Goal: Find specific page/section: Find specific page/section

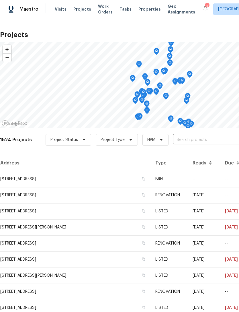
click at [56, 9] on span "Visits" at bounding box center [61, 9] width 12 height 6
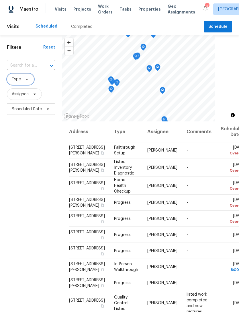
click at [25, 81] on icon at bounding box center [27, 79] width 5 height 5
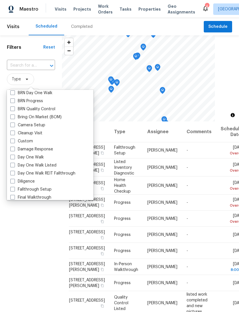
scroll to position [43, 0]
click at [32, 181] on label "Diligence" at bounding box center [22, 181] width 24 height 6
click at [14, 181] on input "Diligence" at bounding box center [12, 180] width 4 height 4
checkbox input "true"
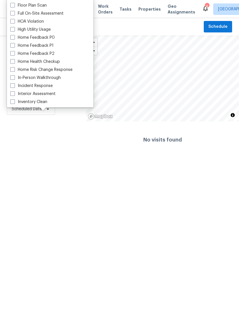
scroll to position [150, 0]
click at [52, 78] on label "In-Person Walkthrough" at bounding box center [35, 78] width 50 height 6
click at [14, 78] on input "In-Person Walkthrough" at bounding box center [12, 77] width 4 height 4
checkbox input "true"
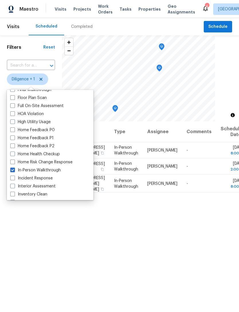
click at [98, 263] on div "Address Type Assignee Comments Scheduled Date ↑ [STREET_ADDRESS][PERSON_NAME] I…" at bounding box center [150, 245] width 177 height 249
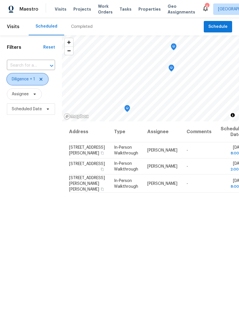
click at [43, 81] on icon at bounding box center [41, 79] width 5 height 5
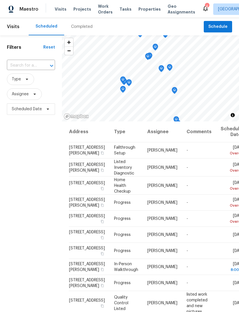
click at [78, 11] on span "Projects" at bounding box center [82, 9] width 18 height 6
